Goal: Check status: Check status

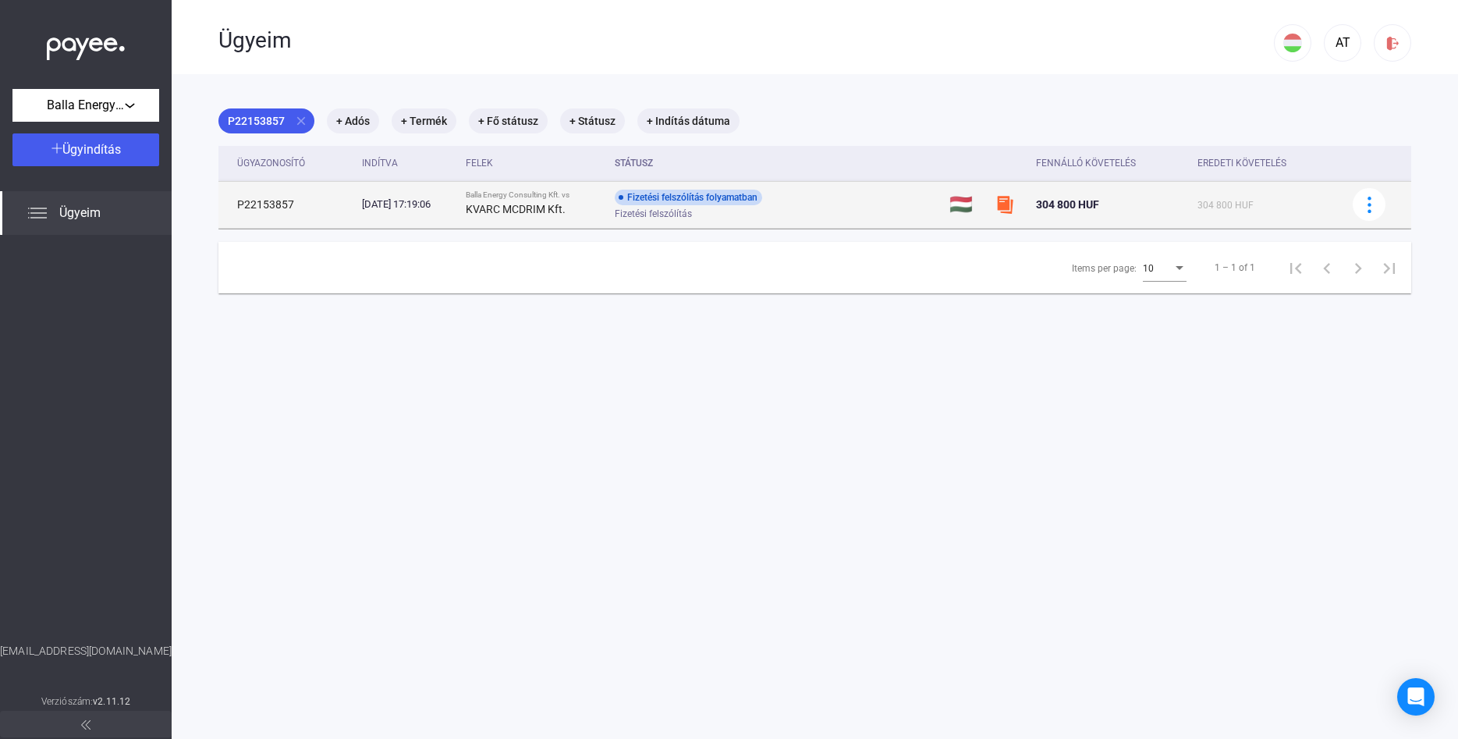
click at [739, 205] on div "Fizetési felszólítás folyamatban Fizetési felszólítás" at bounding box center [739, 205] width 249 height 30
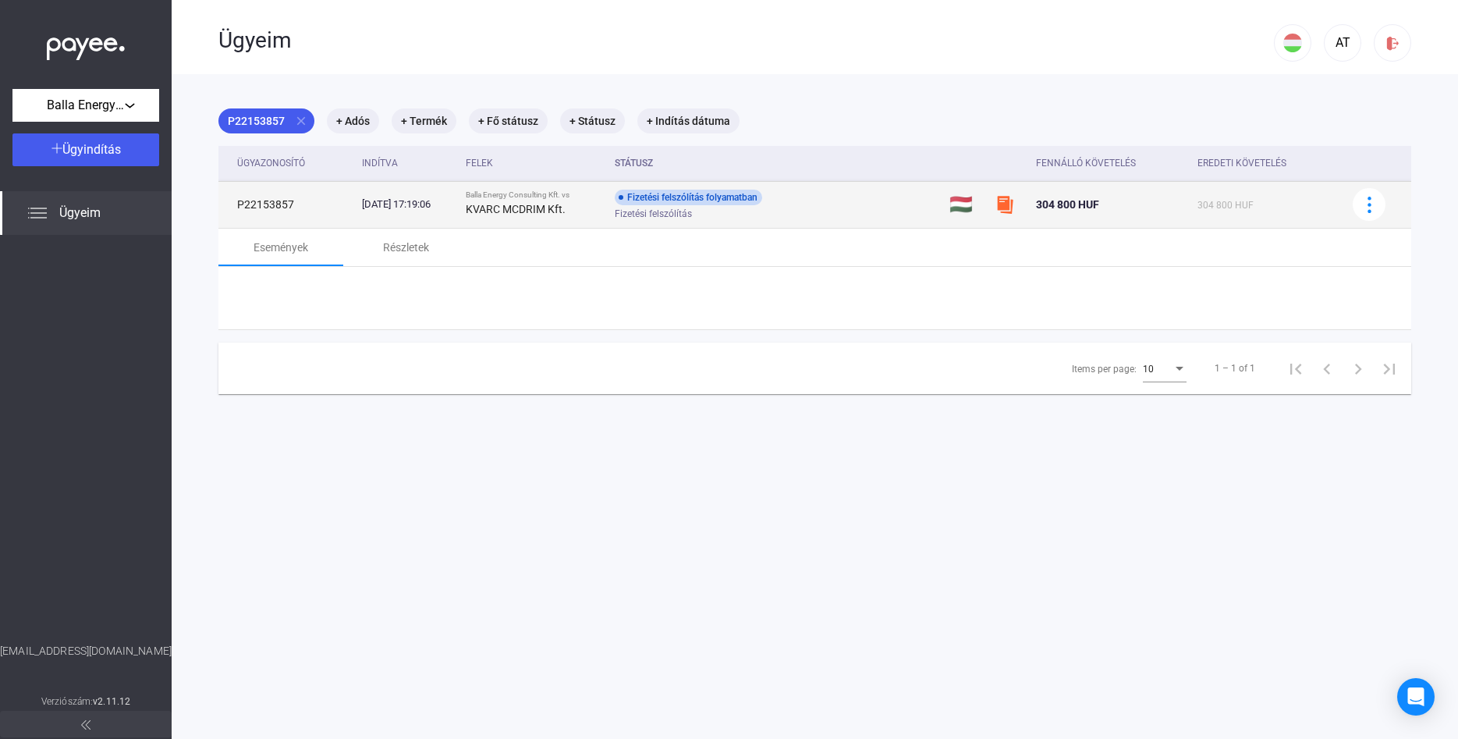
click at [740, 201] on div "Fizetési felszólítás folyamatban" at bounding box center [688, 198] width 147 height 16
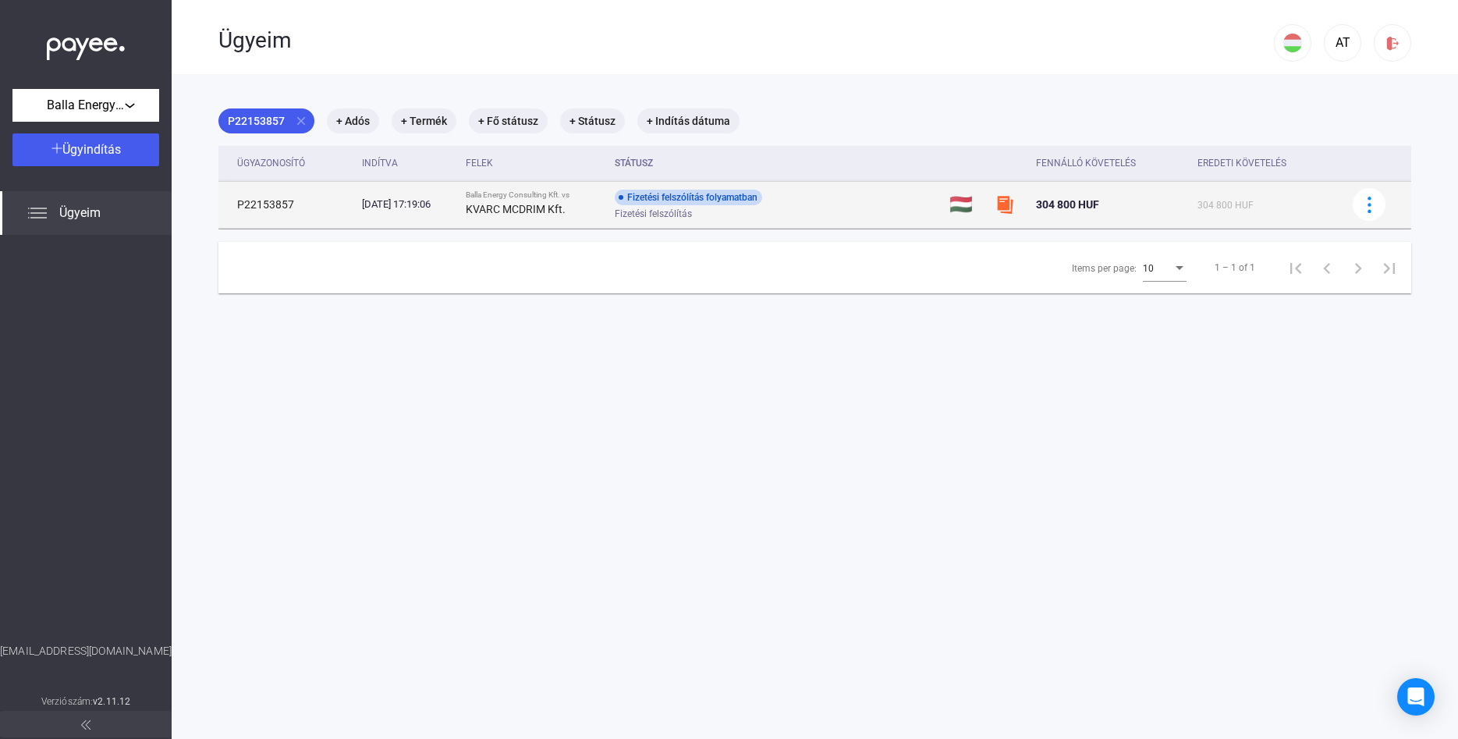
click at [740, 201] on div "Fizetési felszólítás folyamatban" at bounding box center [688, 198] width 147 height 16
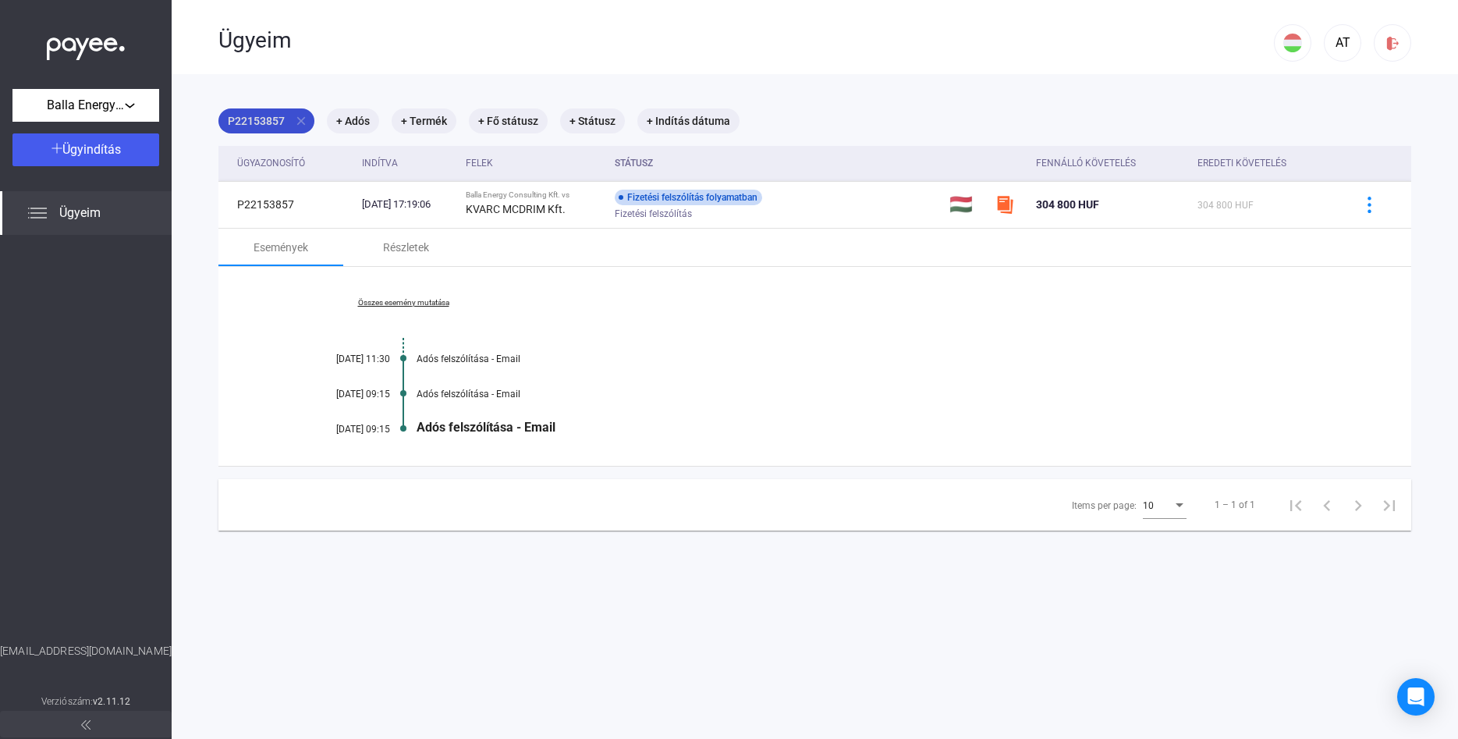
click at [304, 123] on mat-icon "close" at bounding box center [301, 121] width 14 height 14
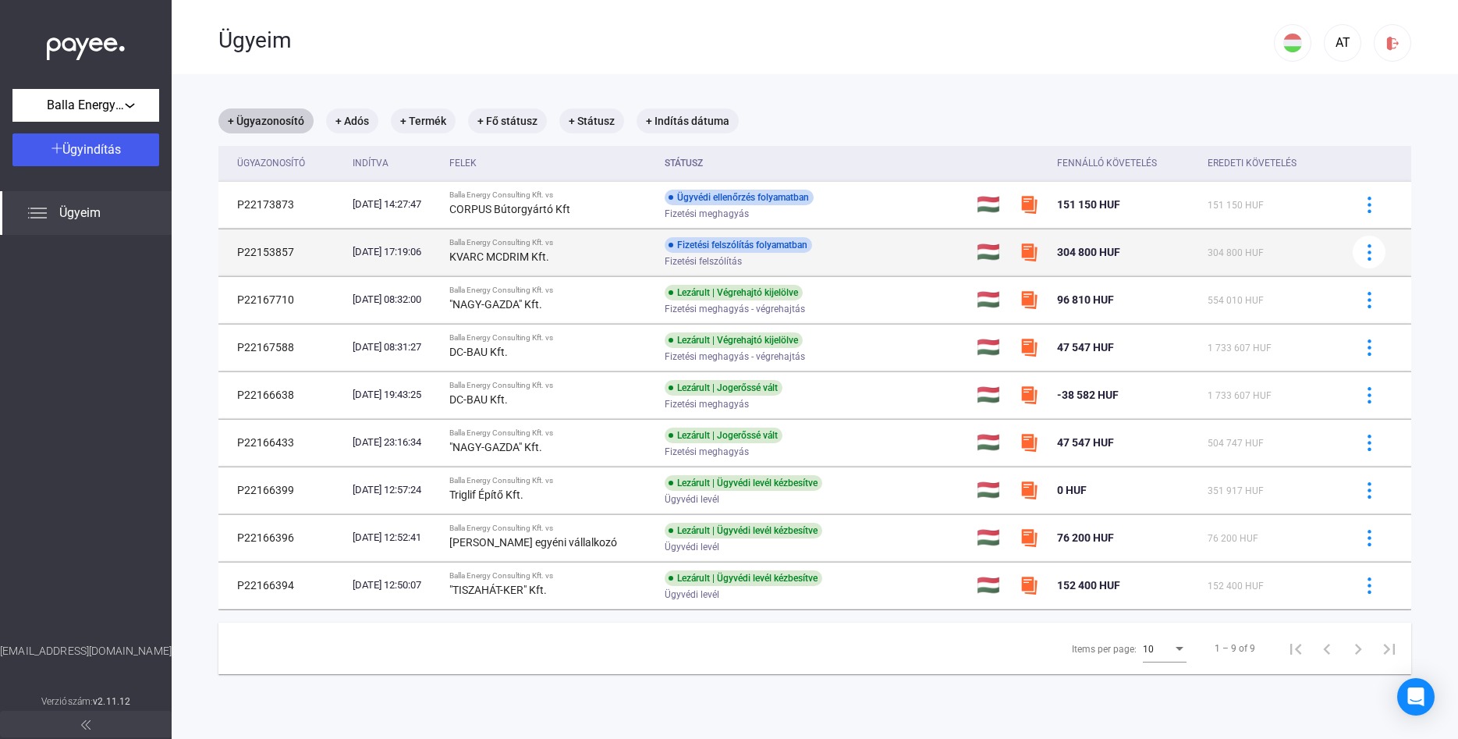
click at [782, 251] on div "Fizetési felszólítás folyamatban" at bounding box center [738, 245] width 147 height 16
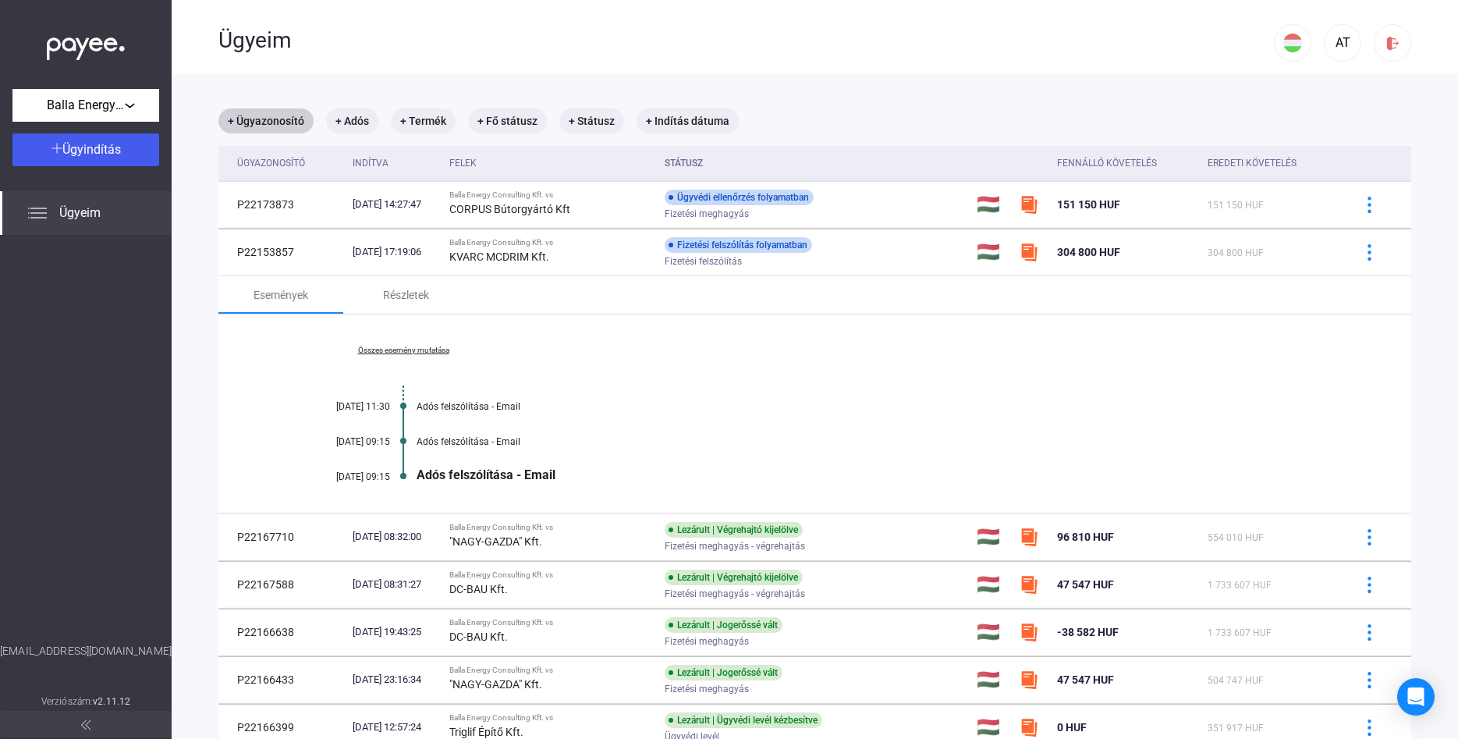
click at [364, 350] on link "Összes esemény mutatása" at bounding box center [403, 350] width 214 height 9
